Goal: Task Accomplishment & Management: Use online tool/utility

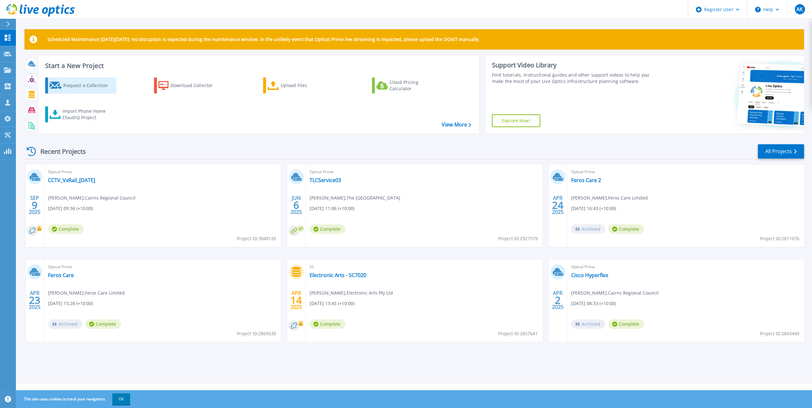
click at [84, 90] on div "Request a Collection" at bounding box center [88, 85] width 51 height 13
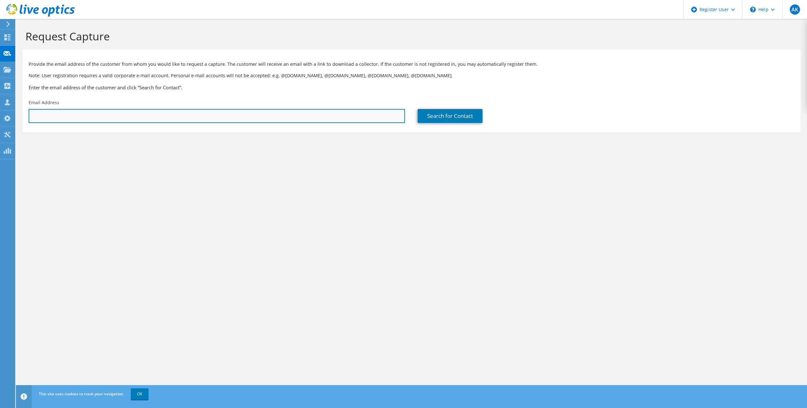
click at [107, 113] on input "text" at bounding box center [217, 116] width 376 height 14
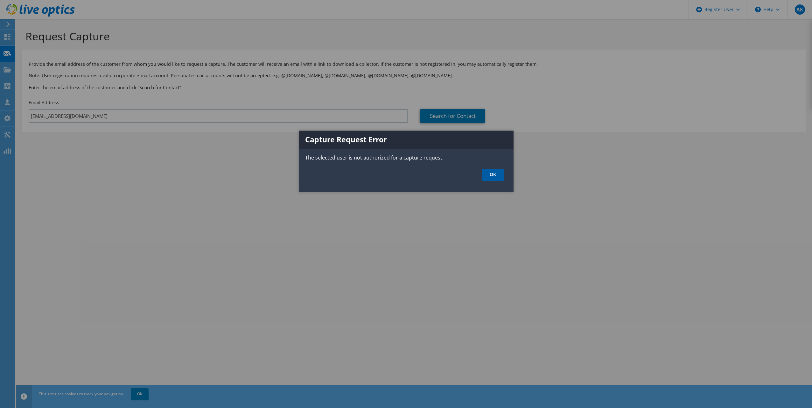
click at [494, 177] on link "OK" at bounding box center [492, 175] width 22 height 12
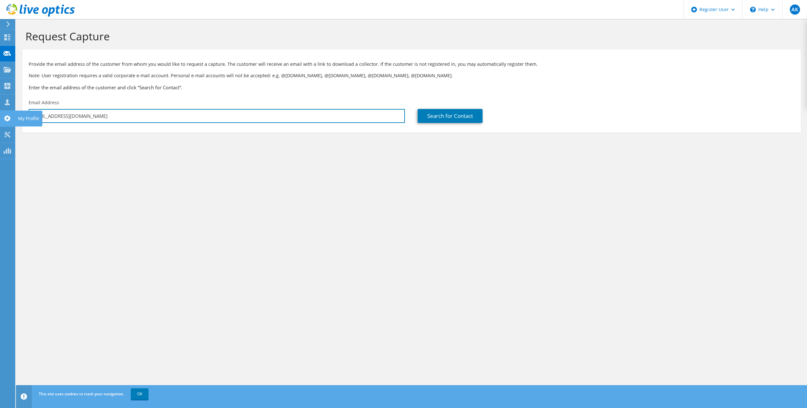
drag, startPoint x: 93, startPoint y: 113, endPoint x: 31, endPoint y: 116, distance: 61.4
click at [31, 116] on div "AK Dell User Ahnaf Khan Ahnaf.Khan@Dell.com Dell My Profile Log Out \n Help Exp…" at bounding box center [403, 204] width 807 height 408
click at [91, 119] on input "ahnaf.khan@dell.com" at bounding box center [217, 116] width 376 height 14
type input "a"
click at [155, 122] on input "text" at bounding box center [217, 116] width 376 height 14
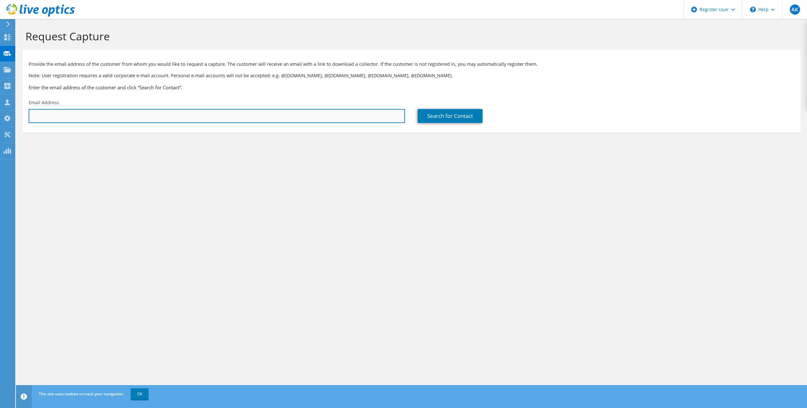
paste input "jagla0@eq.edu.au"
type input "jagla0@eq.edu.au"
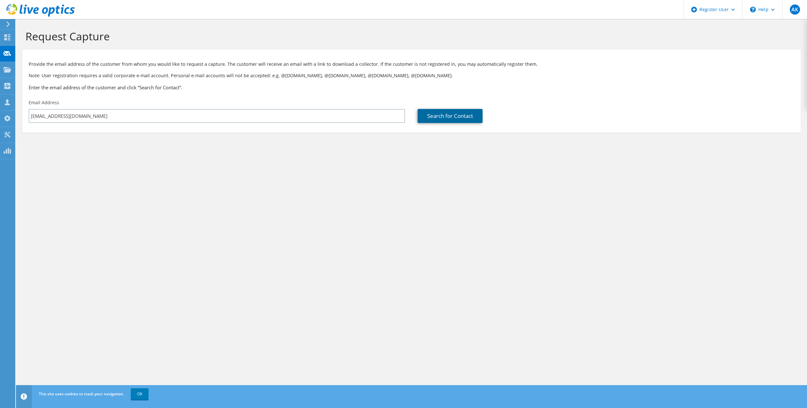
click at [445, 119] on link "Search for Contact" at bounding box center [450, 116] width 65 height 14
type input "Bundaberg State High School"
type input "Jonathan"
type input "Glass"
type input "Australia"
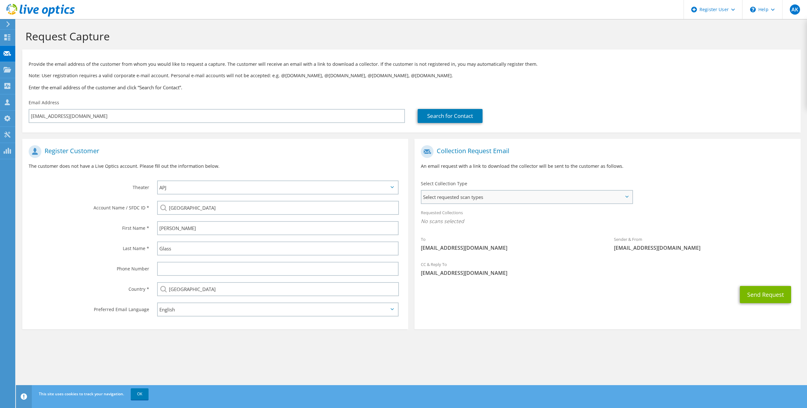
click at [468, 194] on span "Select requested scan types" at bounding box center [526, 197] width 210 height 13
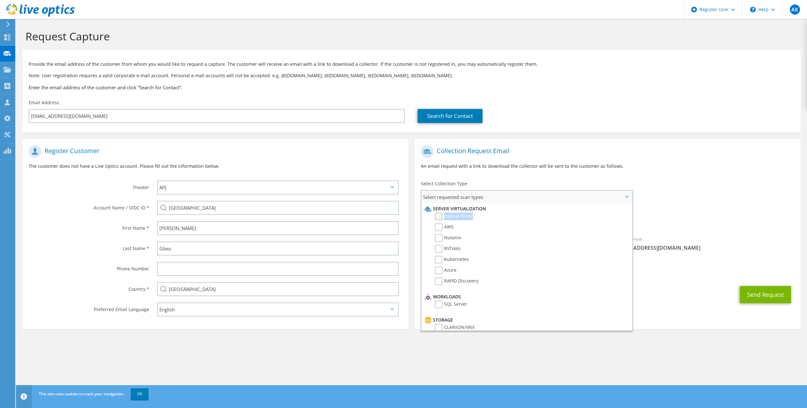
drag, startPoint x: 480, startPoint y: 218, endPoint x: 444, endPoint y: 215, distance: 36.1
click at [444, 215] on li "Optical Prime" at bounding box center [525, 218] width 205 height 11
copy label "Optical Prime"
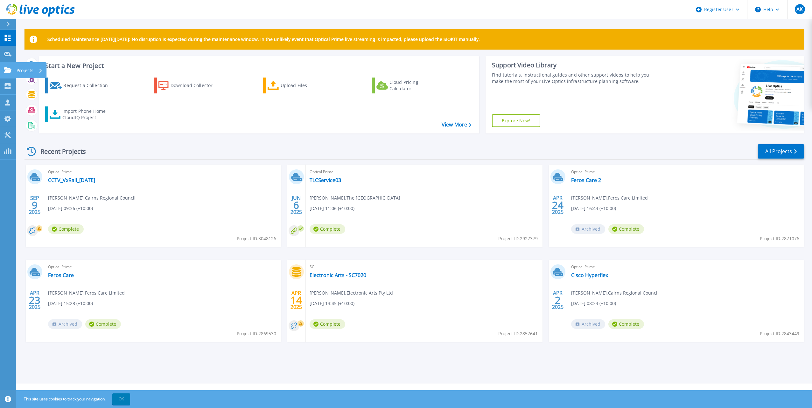
click at [13, 68] on link "Projects Projects" at bounding box center [8, 70] width 16 height 16
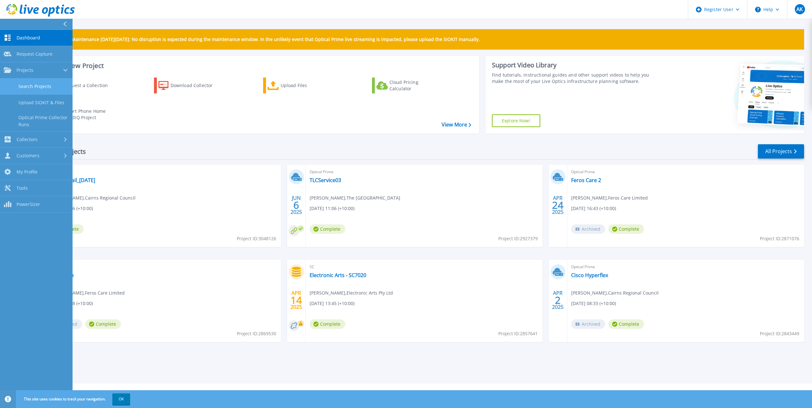
click at [42, 92] on link "Search Projects" at bounding box center [36, 87] width 73 height 16
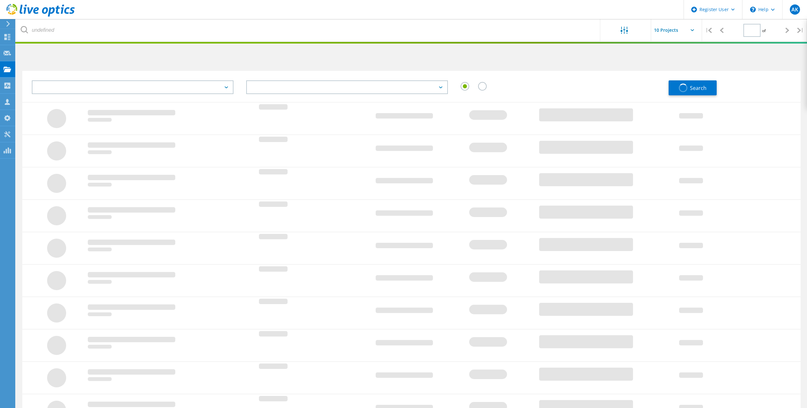
type input "1"
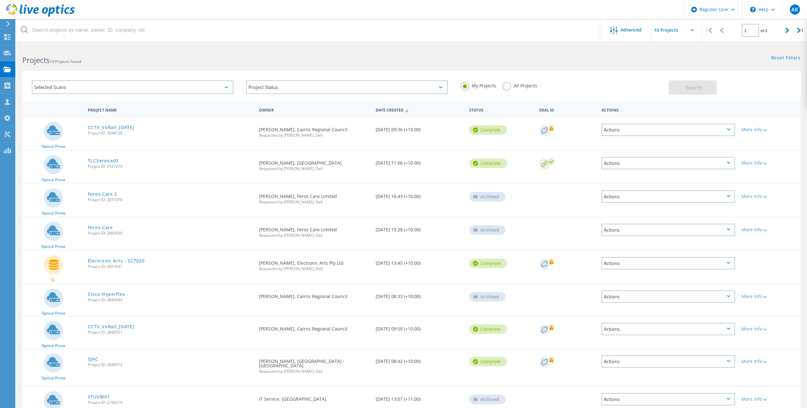
click at [140, 93] on div "Selected Scans" at bounding box center [133, 87] width 202 height 14
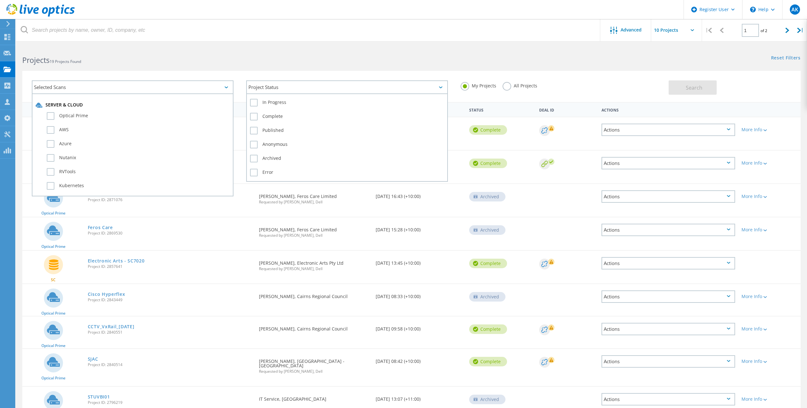
click at [271, 91] on div "Project Status" at bounding box center [347, 87] width 202 height 14
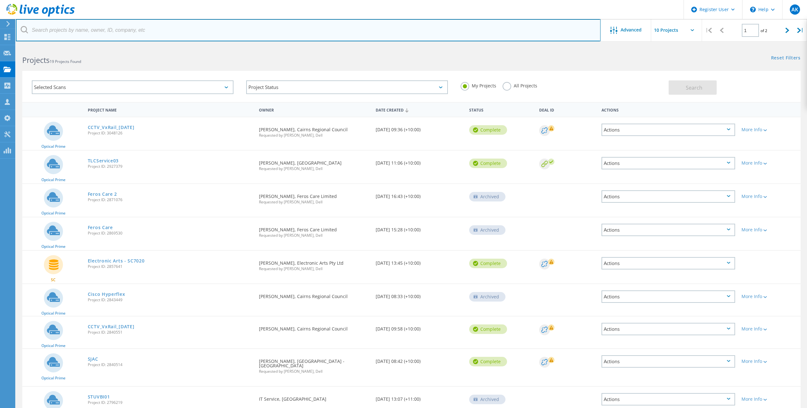
click at [171, 29] on input "text" at bounding box center [308, 30] width 585 height 22
type input "cairns"
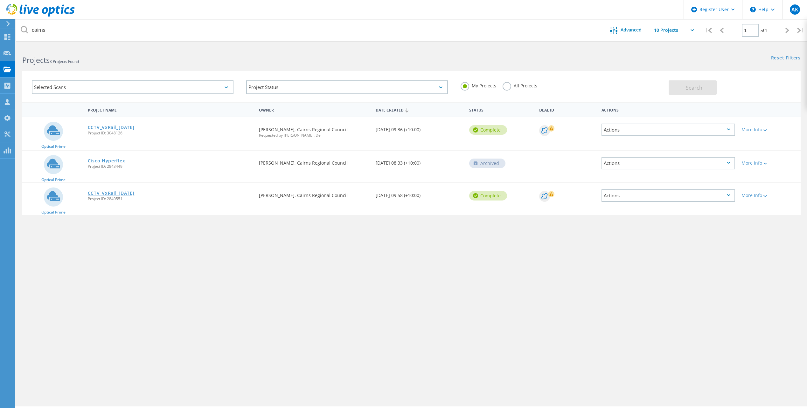
click at [131, 193] on link "CCTV_VxRail_01-04-25" at bounding box center [111, 193] width 47 height 4
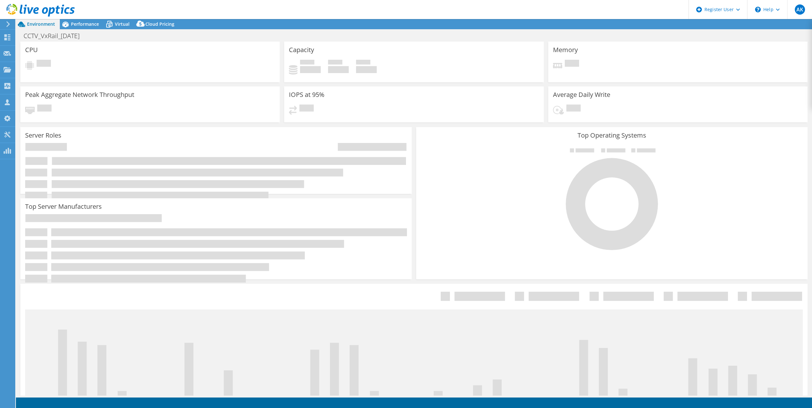
select select "USD"
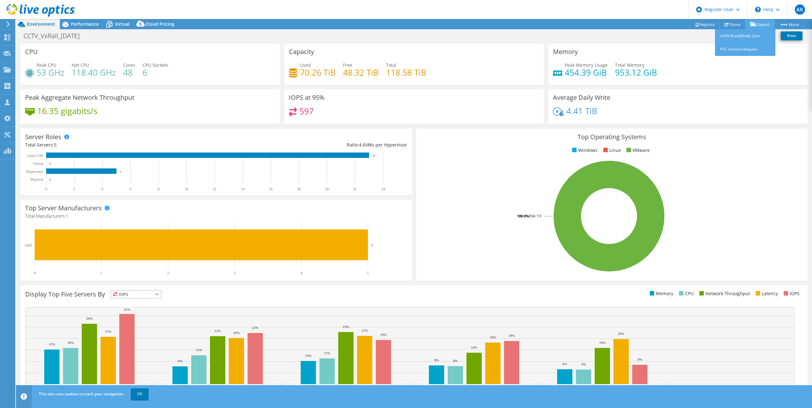
click at [764, 25] on link "Export" at bounding box center [760, 24] width 30 height 10
click at [732, 24] on link "Share" at bounding box center [732, 24] width 26 height 10
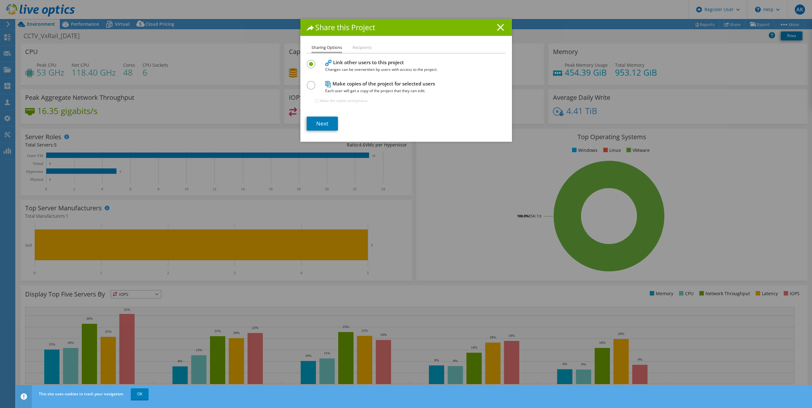
click at [497, 28] on icon at bounding box center [500, 27] width 7 height 7
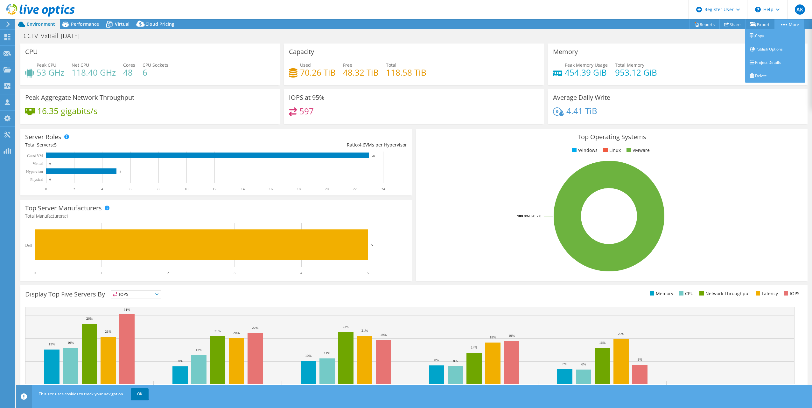
click at [787, 25] on link "More" at bounding box center [789, 24] width 30 height 10
click at [654, 30] on div "CCTV_VxRail_01-04-25 Print" at bounding box center [414, 36] width 796 height 12
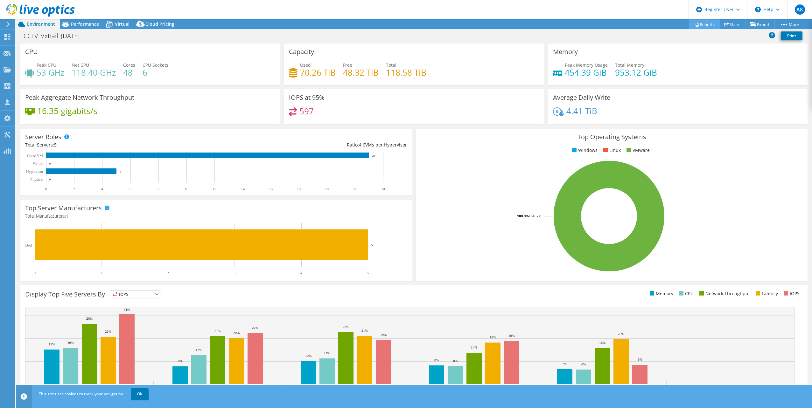
click at [694, 22] on icon at bounding box center [696, 24] width 5 height 5
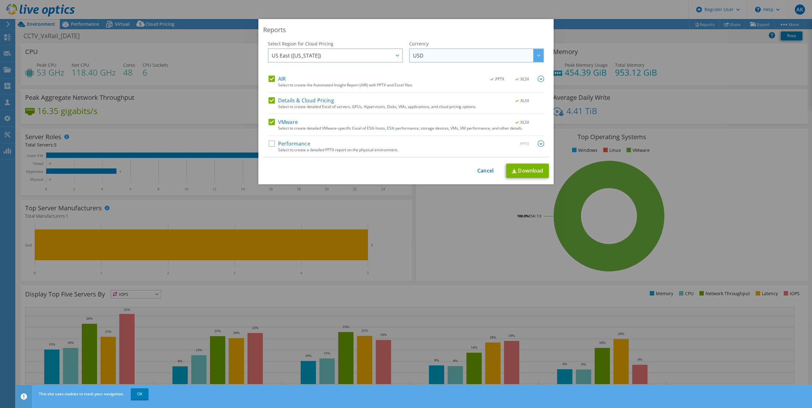
click at [504, 59] on span "USD" at bounding box center [478, 55] width 130 height 13
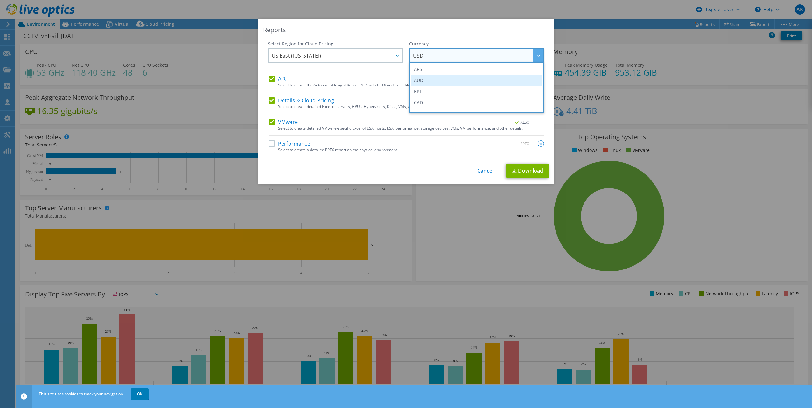
click at [483, 78] on li "AUD" at bounding box center [477, 80] width 132 height 11
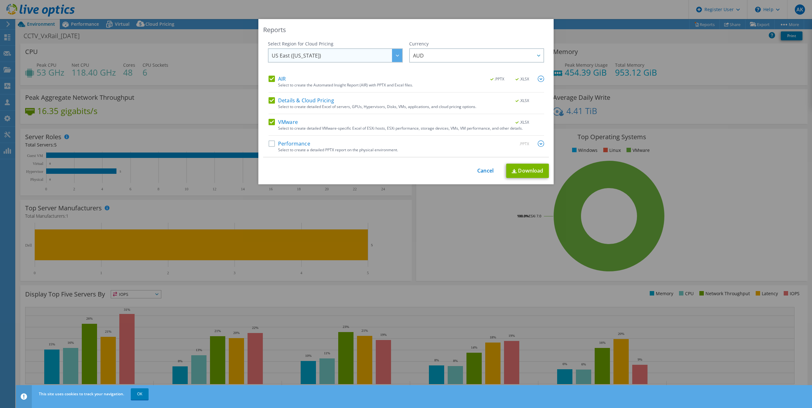
click at [393, 58] on div at bounding box center [397, 55] width 10 height 13
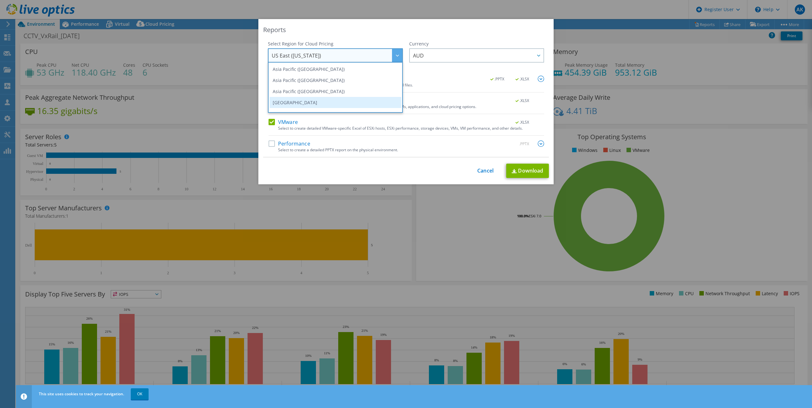
click at [383, 100] on li "Australia" at bounding box center [335, 102] width 132 height 11
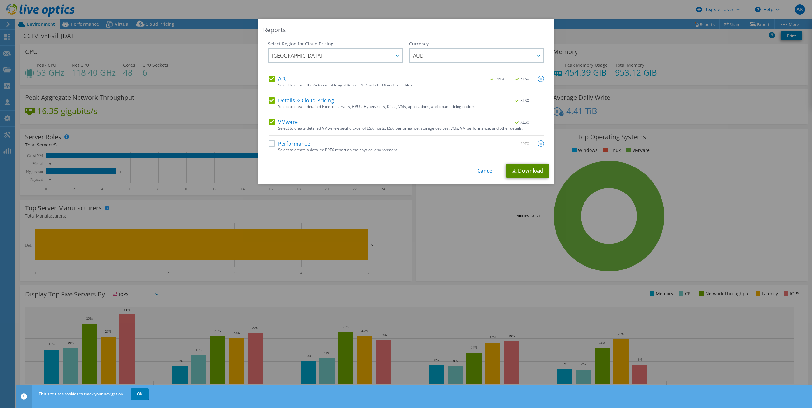
click at [517, 170] on link "Download" at bounding box center [527, 171] width 43 height 14
click at [597, 22] on div "Reports Select Region for Cloud Pricing Asia Pacific (Hong Kong) Asia Pacific (…" at bounding box center [406, 204] width 812 height 370
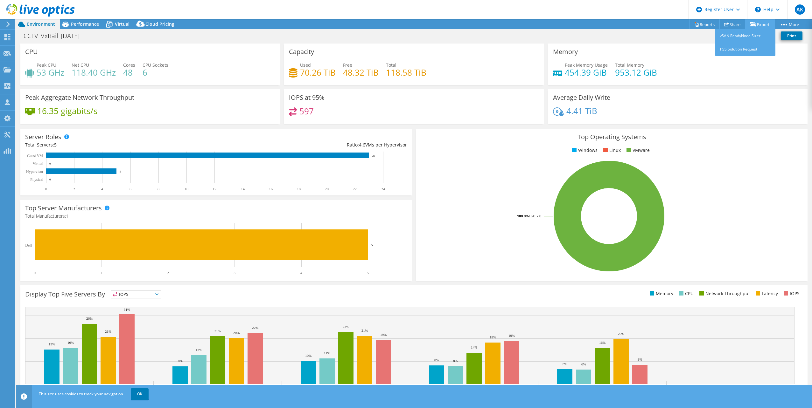
click at [756, 24] on link "Export" at bounding box center [760, 24] width 30 height 10
click at [754, 36] on link "vSAN ReadyNode Sizer" at bounding box center [745, 35] width 60 height 13
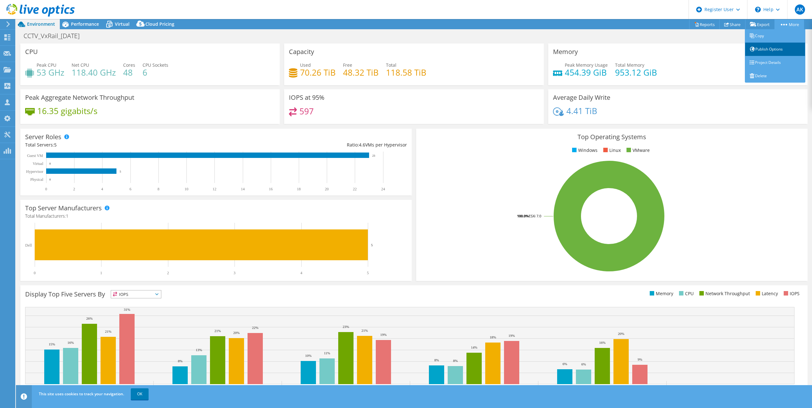
click at [786, 46] on link "Publish Options" at bounding box center [775, 49] width 60 height 13
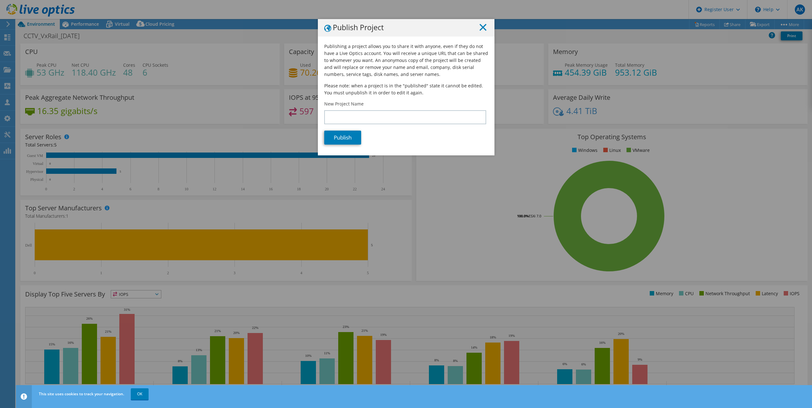
click at [481, 30] on icon at bounding box center [482, 27] width 7 height 7
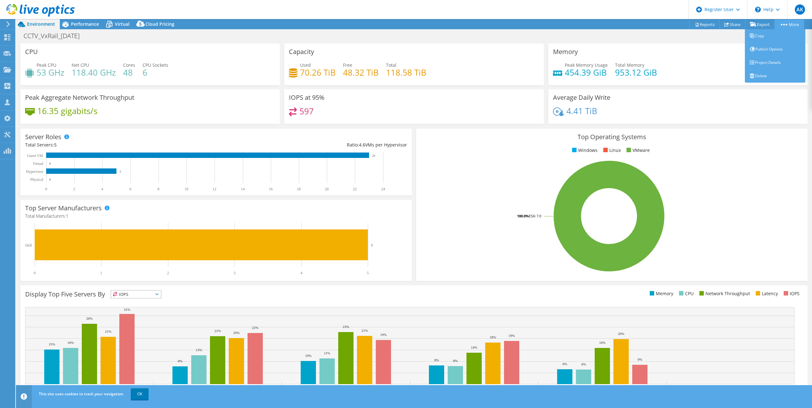
click at [787, 24] on link "More" at bounding box center [789, 24] width 30 height 10
click at [779, 65] on link "Project Details" at bounding box center [775, 62] width 60 height 13
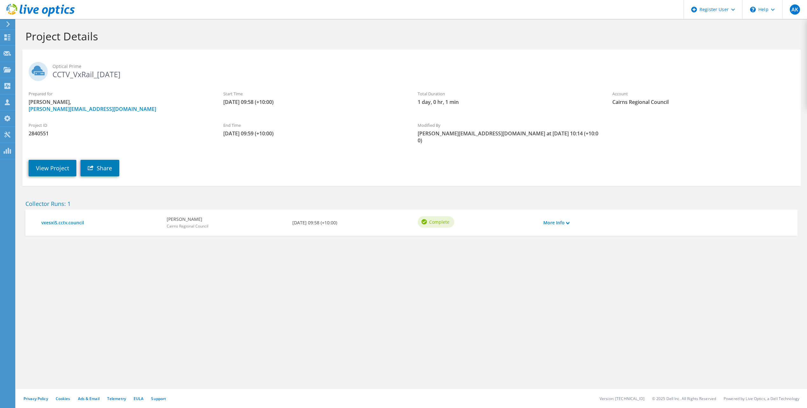
click at [45, 134] on span "2840551" at bounding box center [120, 133] width 182 height 7
copy span "2840551"
